Goal: Task Accomplishment & Management: Manage account settings

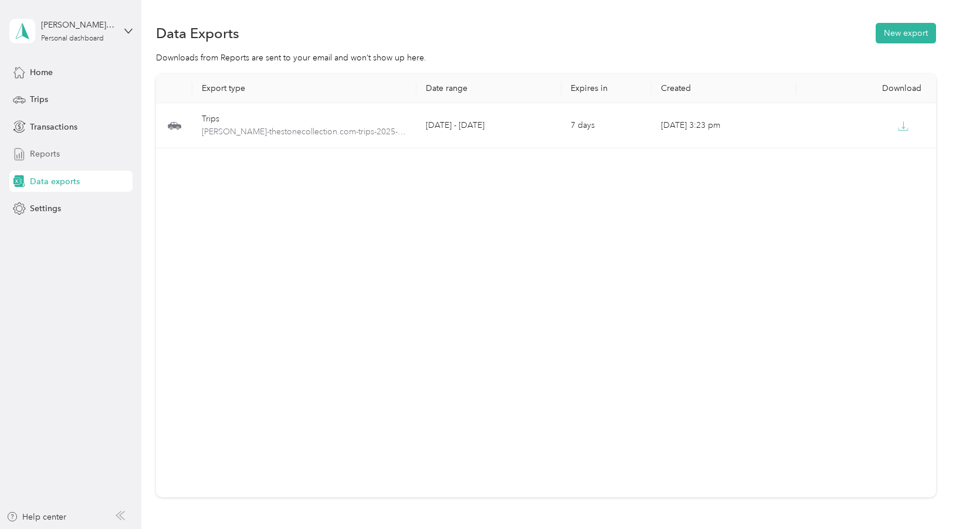
click at [42, 150] on span "Reports" at bounding box center [45, 154] width 30 height 12
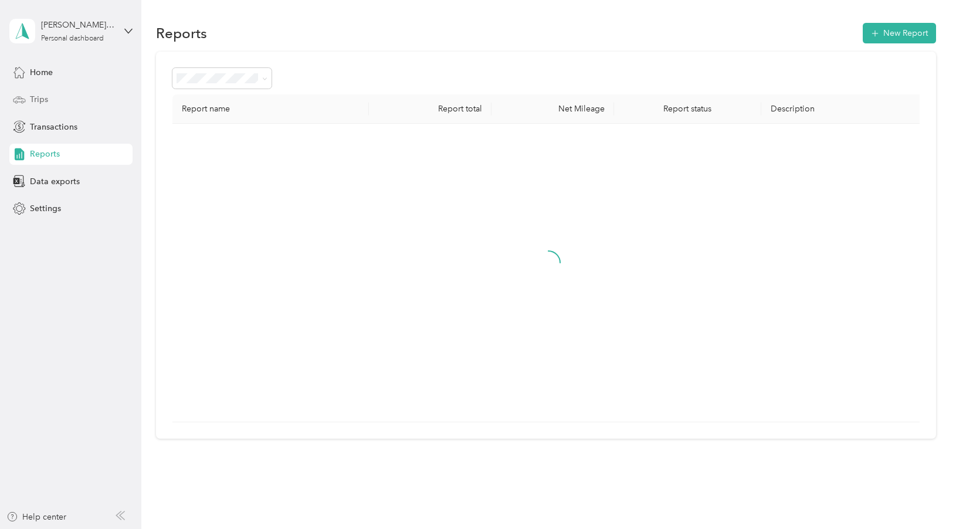
click at [42, 100] on span "Trips" at bounding box center [39, 99] width 18 height 12
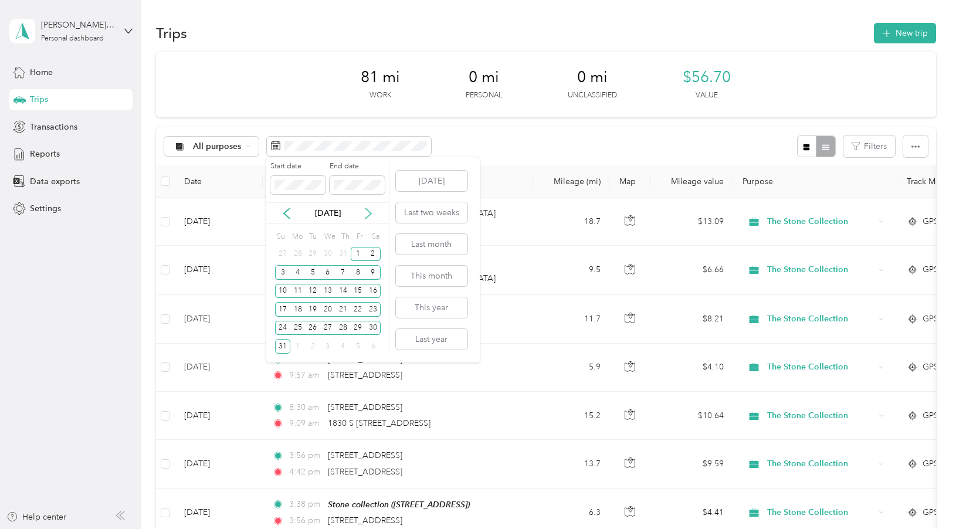
click at [368, 214] on icon at bounding box center [369, 214] width 12 height 12
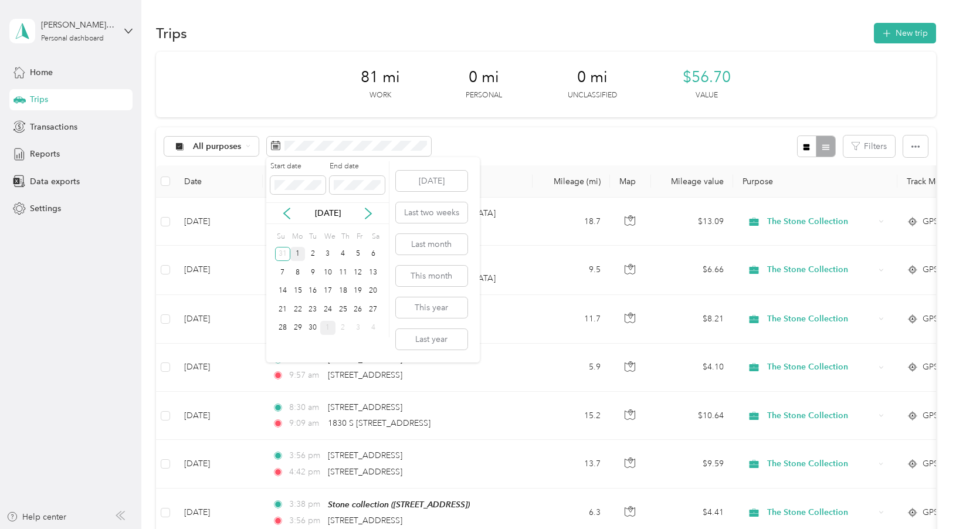
click at [296, 252] on div "1" at bounding box center [297, 254] width 15 height 15
click at [316, 327] on div "30" at bounding box center [312, 328] width 15 height 15
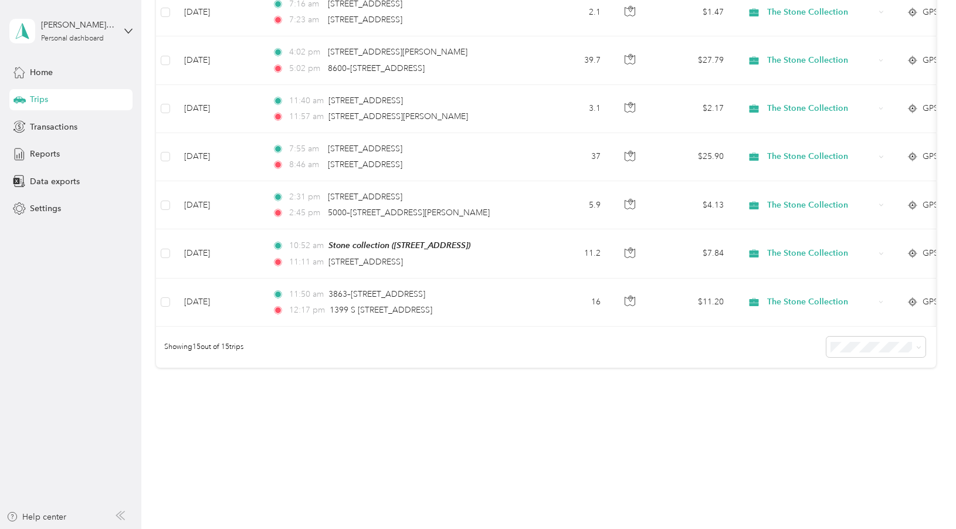
scroll to position [574, 0]
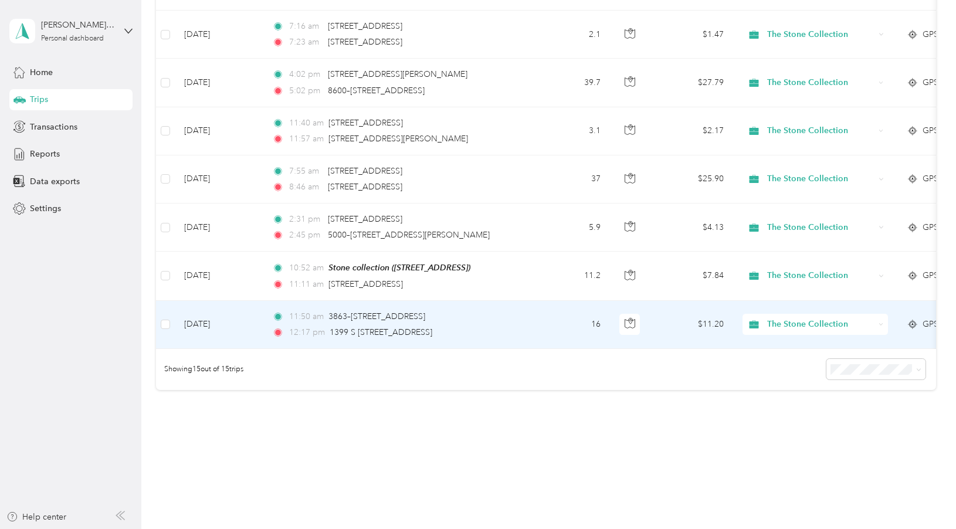
click at [529, 328] on td "11:50 am 3863–3867 W [STREET_ADDRESS] 12:17 pm 1399 S [STREET_ADDRESS]" at bounding box center [398, 325] width 270 height 48
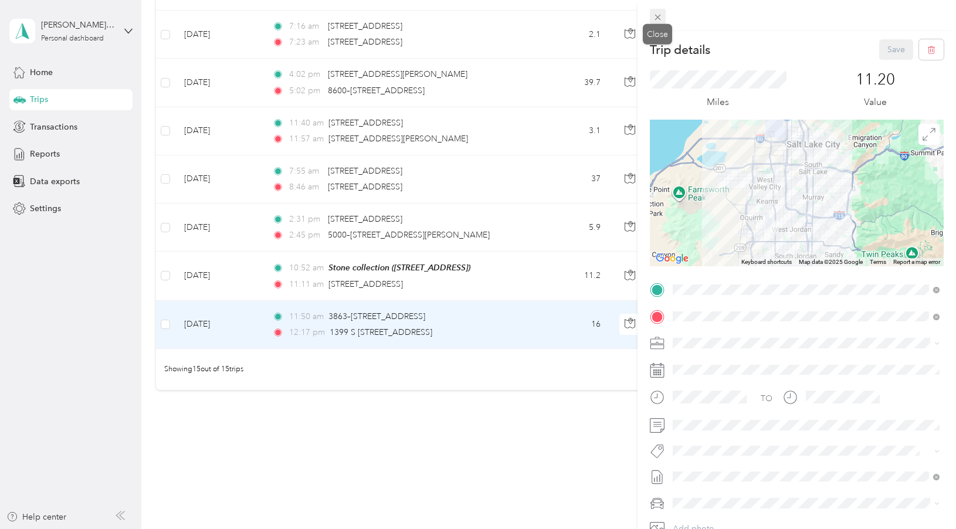
click at [660, 13] on icon at bounding box center [658, 17] width 10 height 10
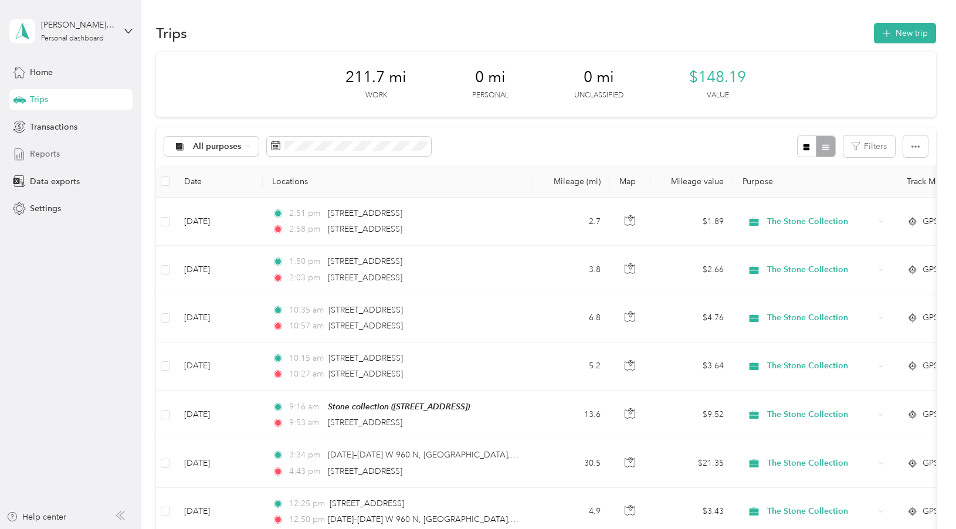
click at [93, 156] on div "Reports" at bounding box center [70, 154] width 123 height 21
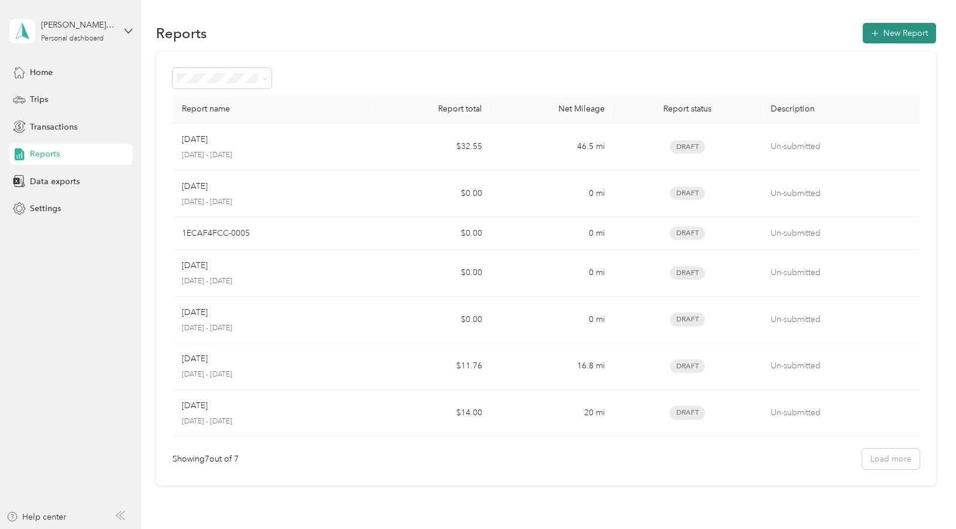
click at [881, 31] on icon "button" at bounding box center [875, 34] width 12 height 12
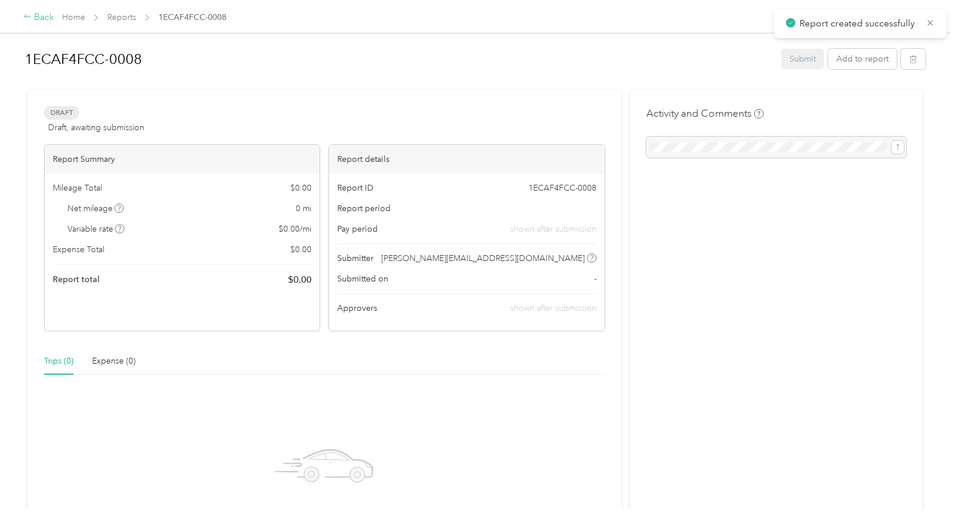
click at [32, 21] on div "Back" at bounding box center [38, 18] width 31 height 14
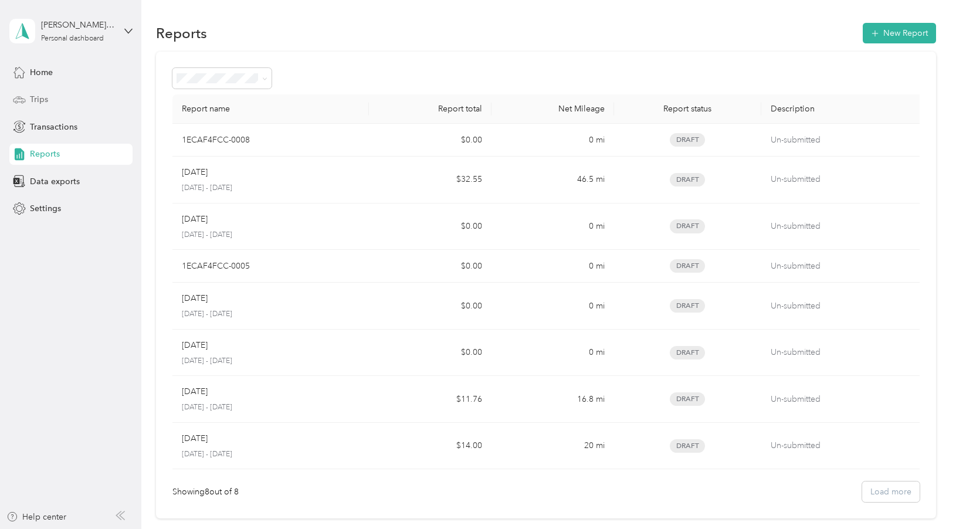
click at [56, 95] on div "Trips" at bounding box center [70, 99] width 123 height 21
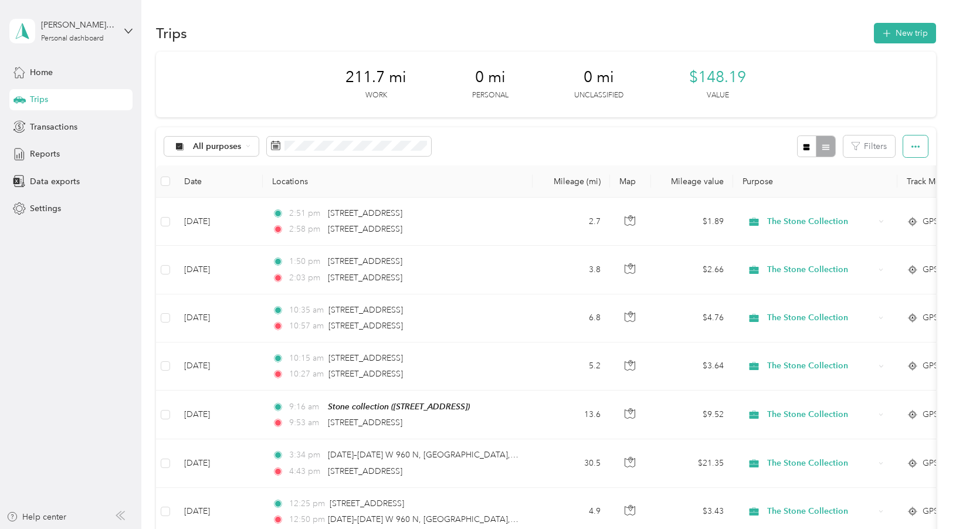
click at [920, 146] on icon "button" at bounding box center [916, 146] width 8 height 2
click at [906, 189] on span "Export" at bounding box center [904, 189] width 25 height 10
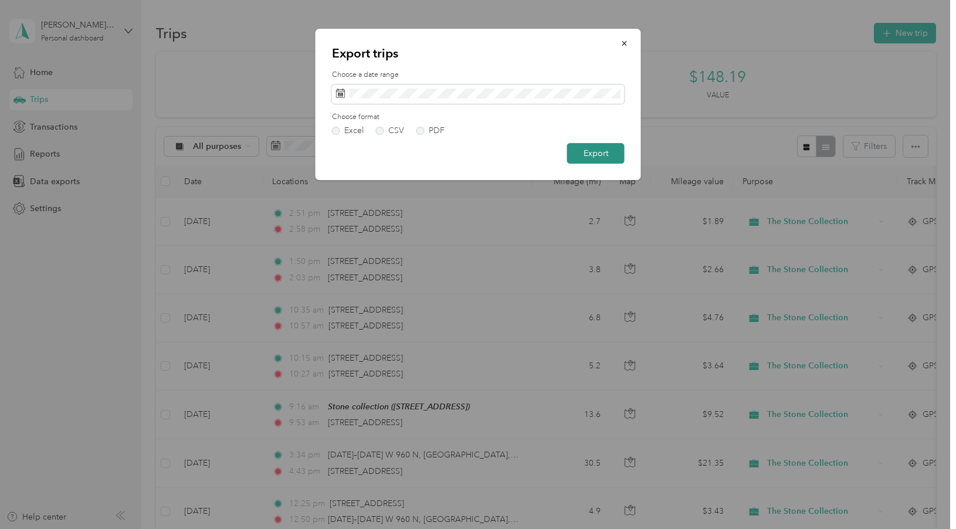
click at [580, 154] on button "Export" at bounding box center [595, 153] width 57 height 21
